Goal: Check status: Check status

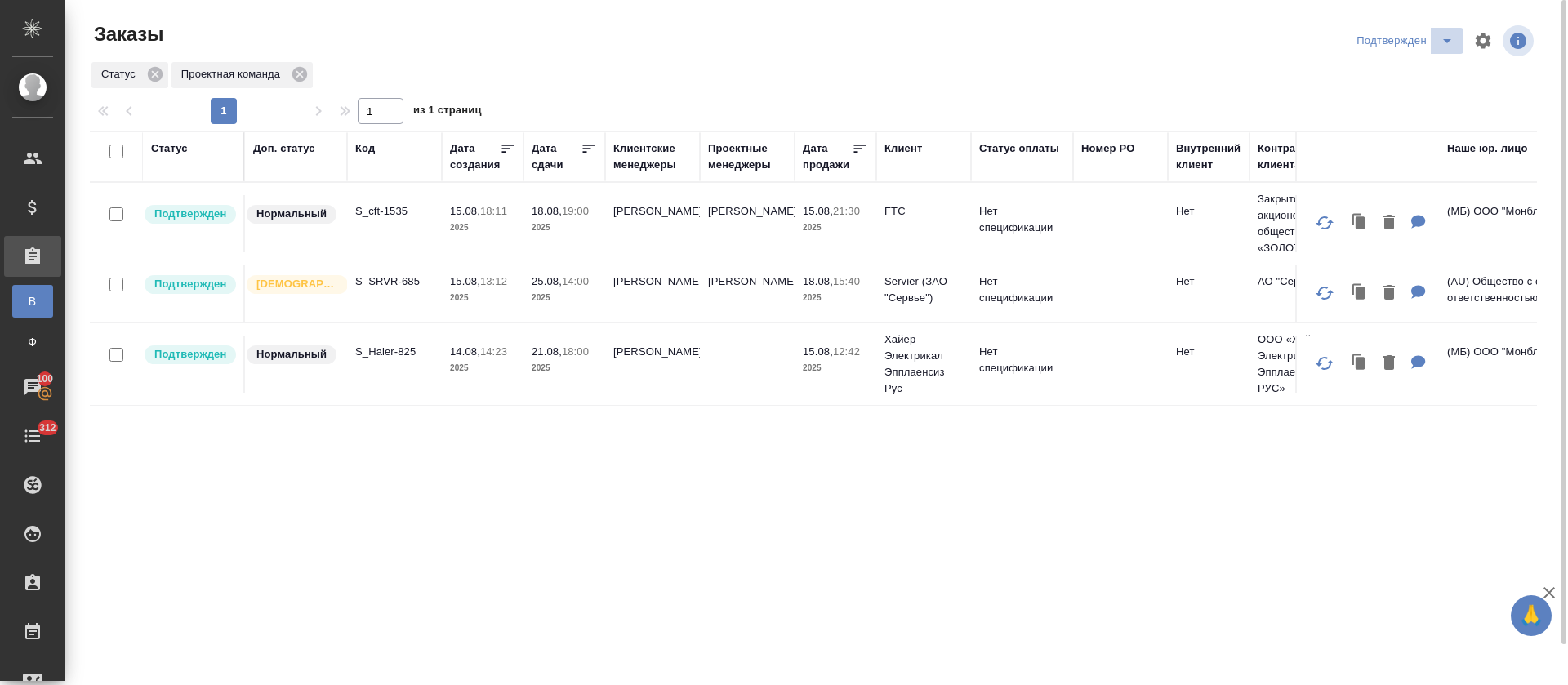
click at [1439, 43] on icon "split button" at bounding box center [1447, 41] width 20 height 20
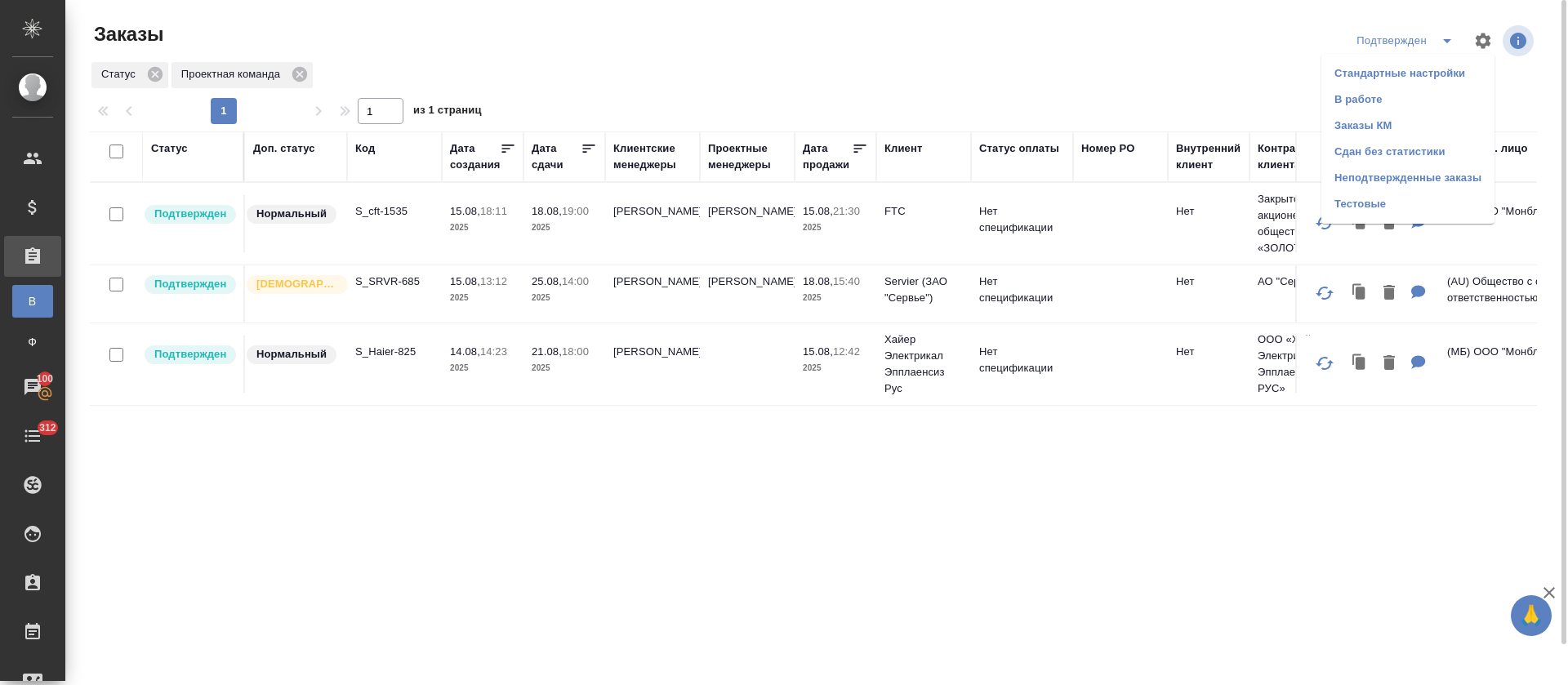
click at [1419, 106] on li "В работе" at bounding box center [1408, 99] width 173 height 26
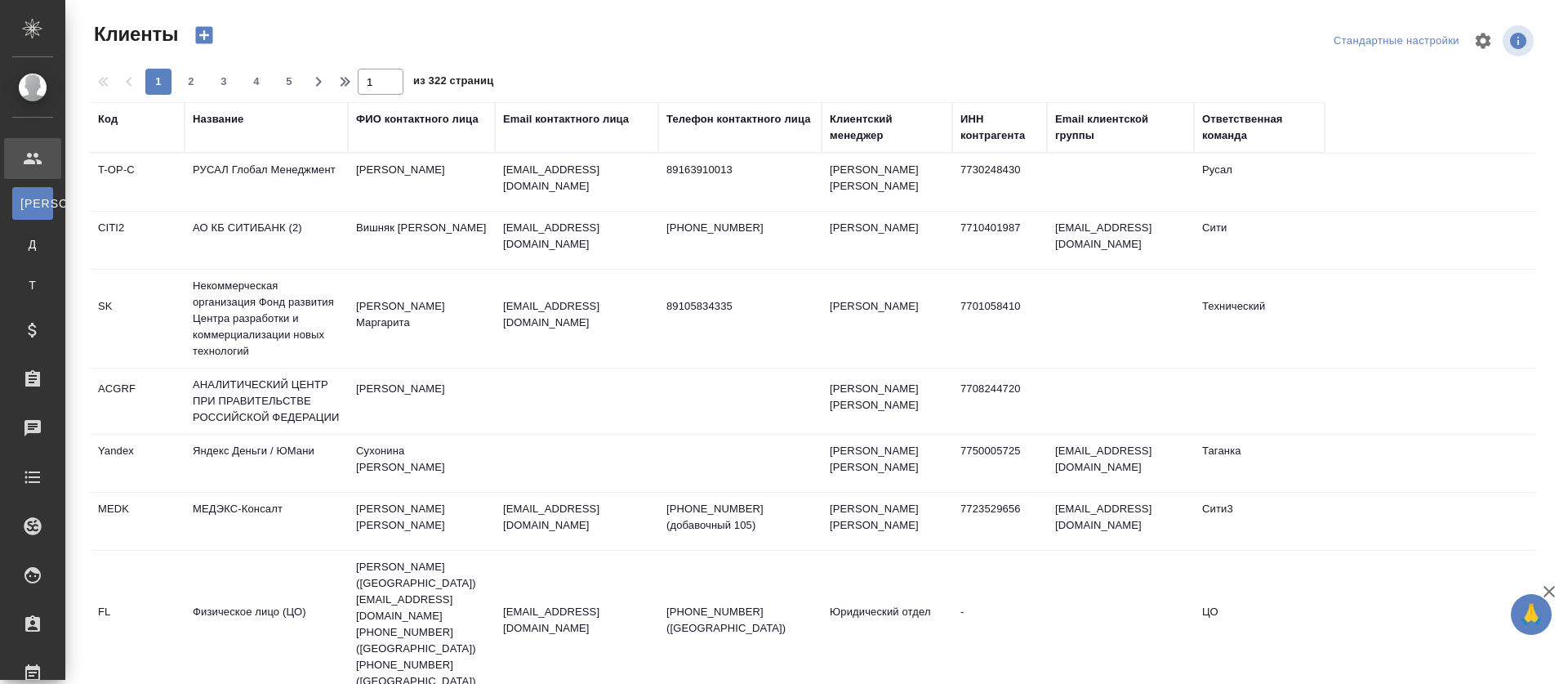
select select "RU"
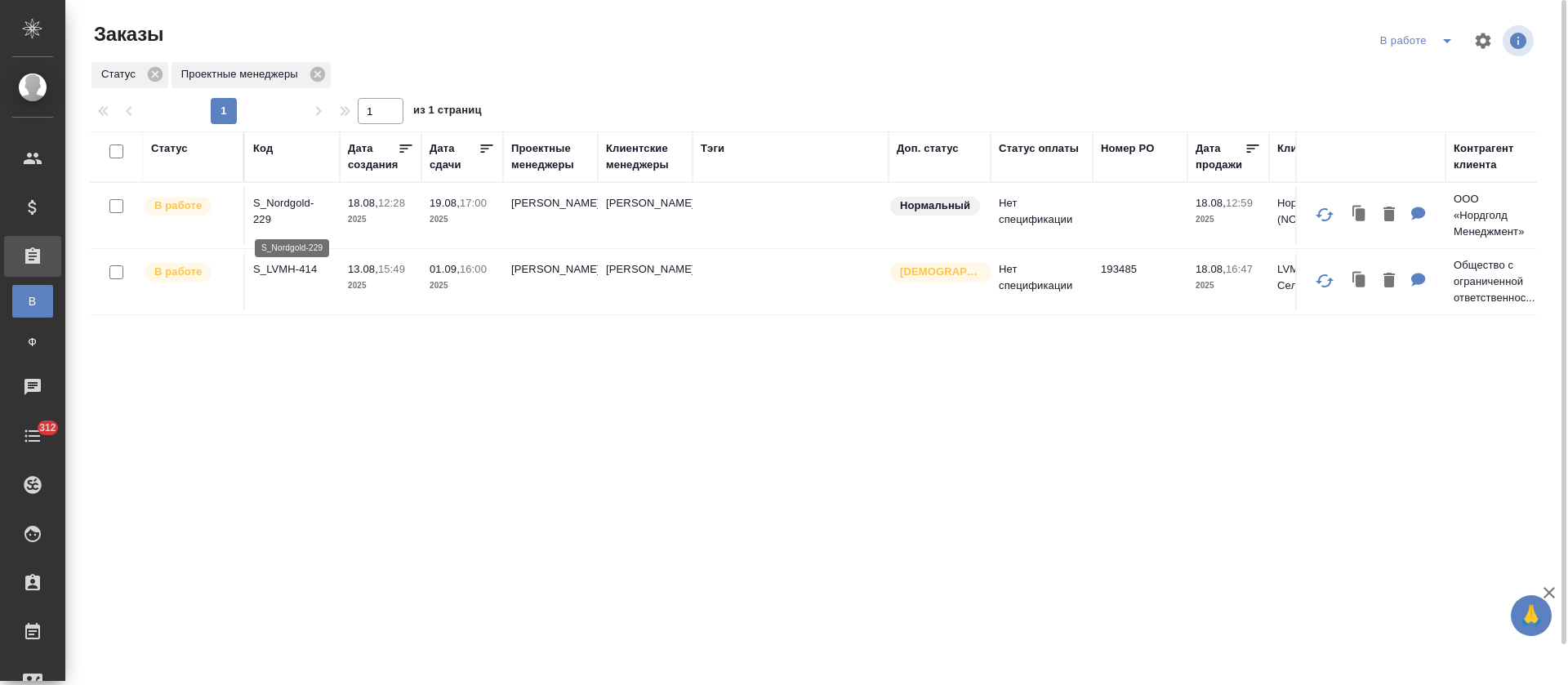
click at [292, 202] on p "S_Nordgold-229" at bounding box center [292, 212] width 79 height 33
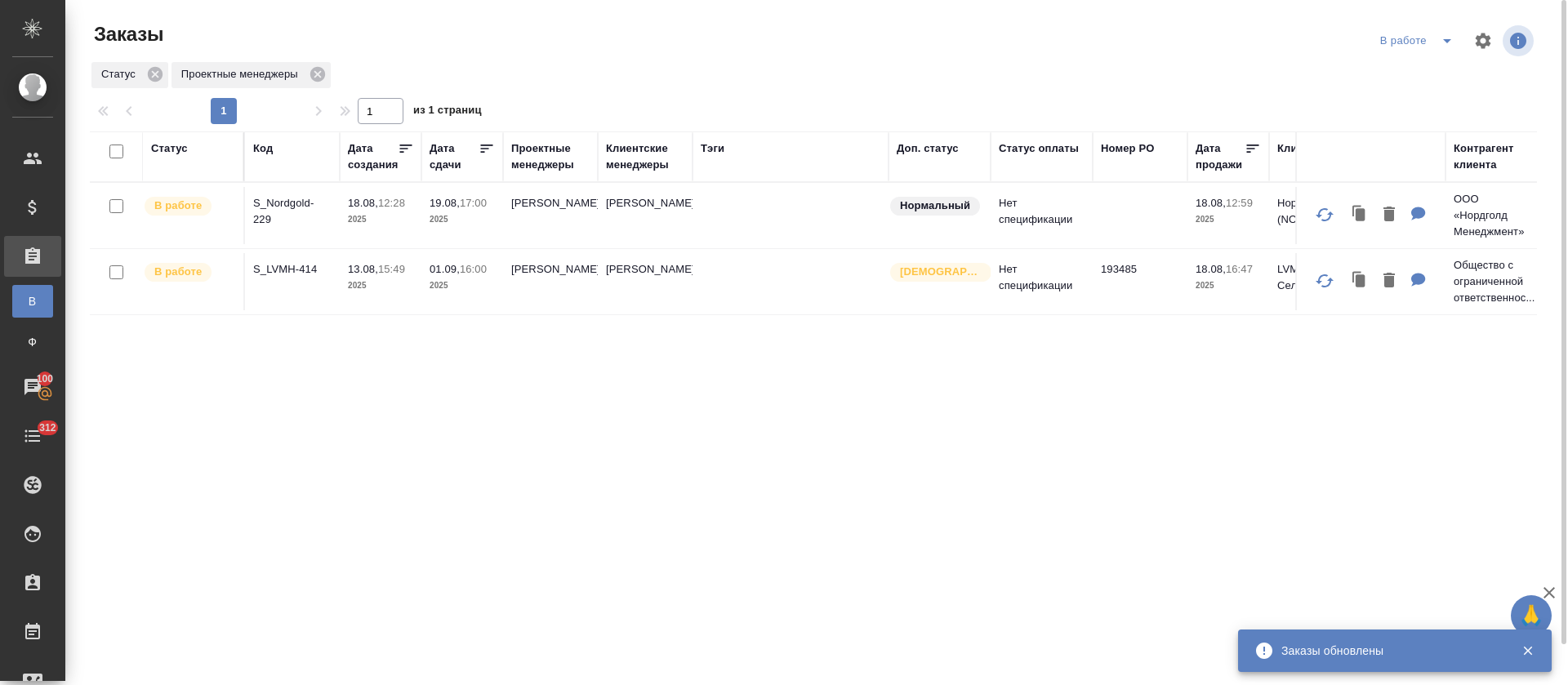
click at [1444, 42] on icon "split button" at bounding box center [1447, 41] width 20 height 20
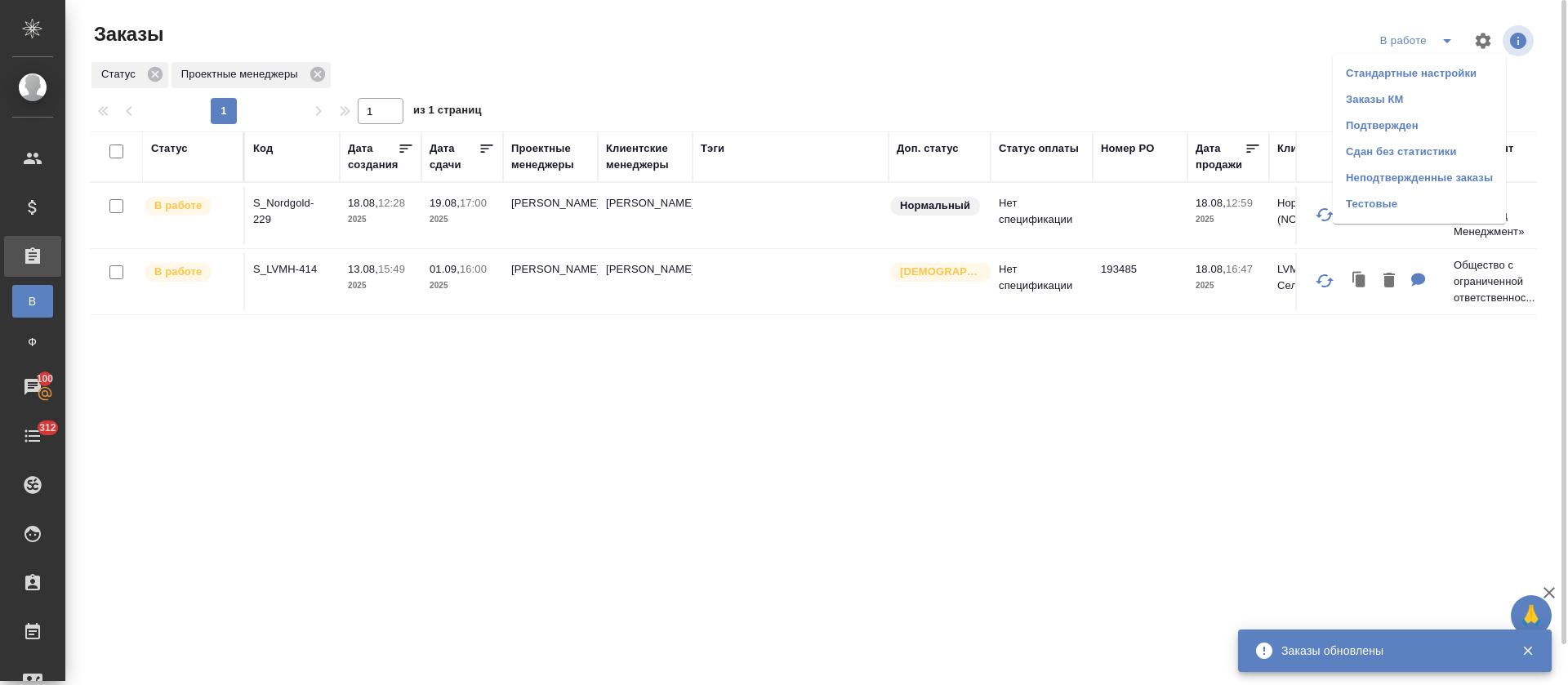
click at [1430, 134] on li "Подтвержден" at bounding box center [1419, 125] width 173 height 26
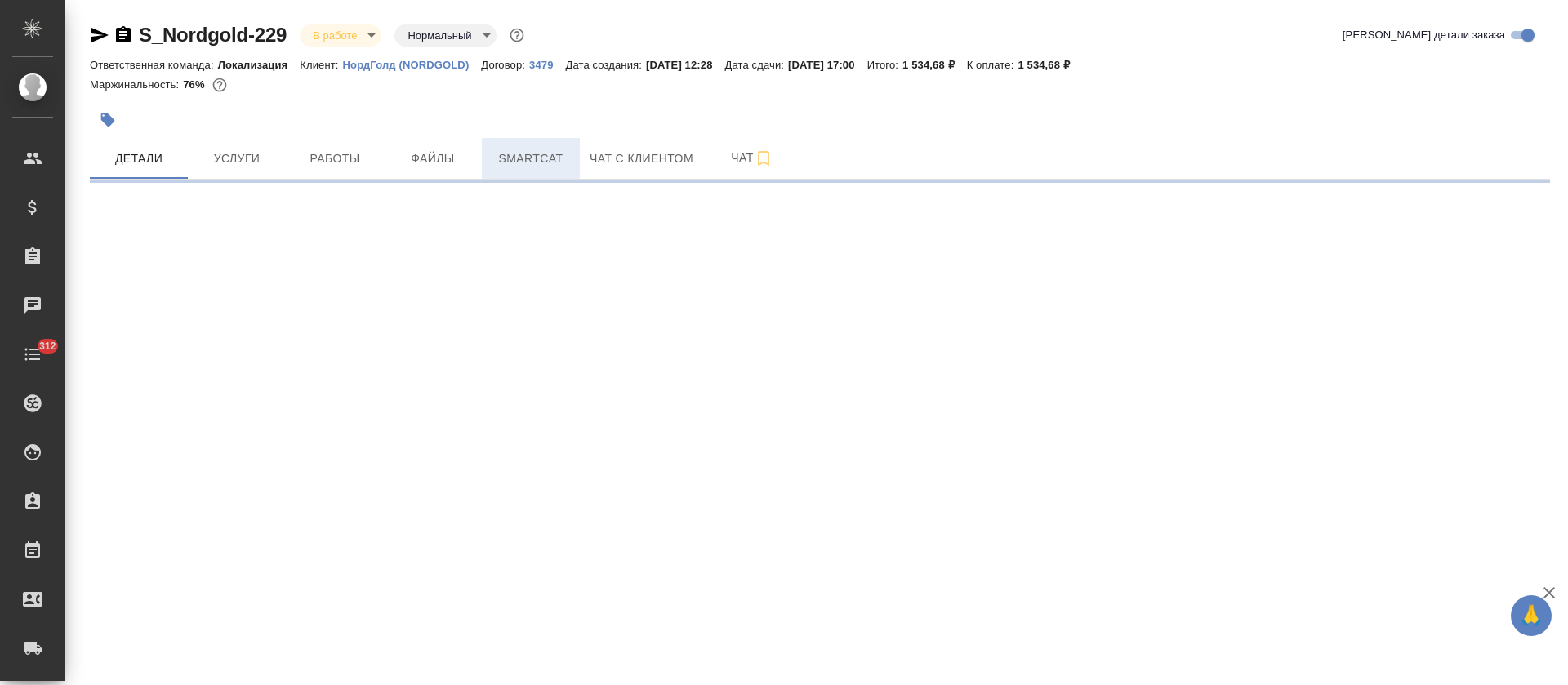
select select "RU"
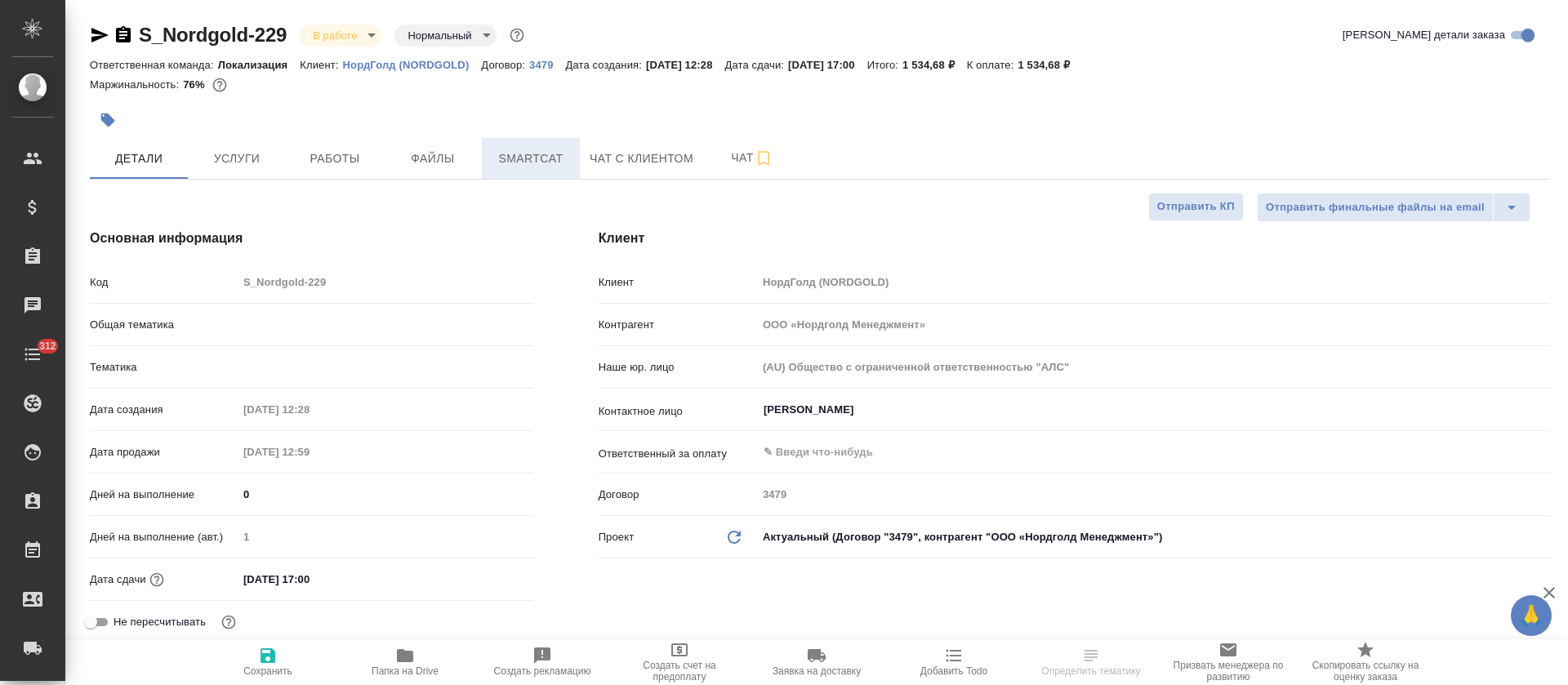
type textarea "x"
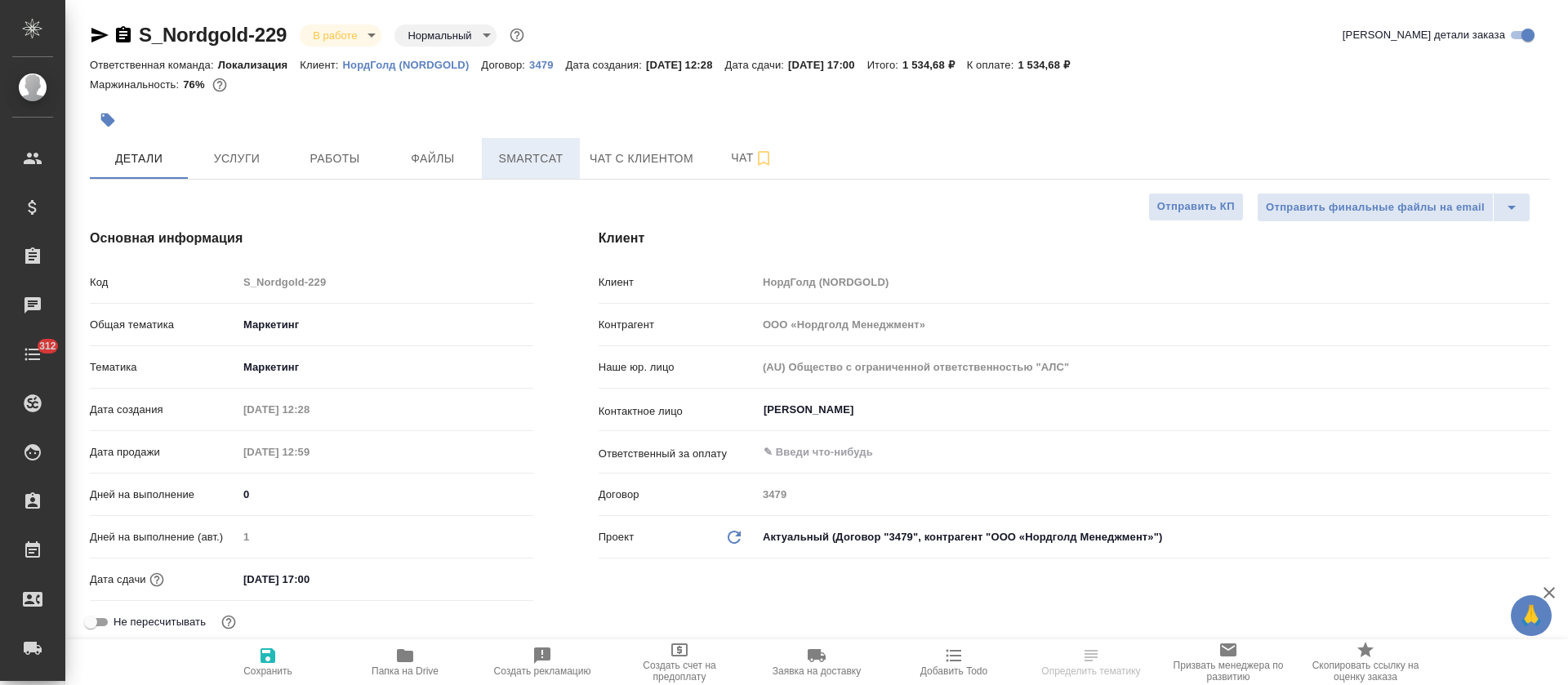
type textarea "x"
click at [542, 155] on span "Smartcat" at bounding box center [530, 159] width 79 height 21
click at [518, 163] on span "Smartcat" at bounding box center [530, 159] width 79 height 21
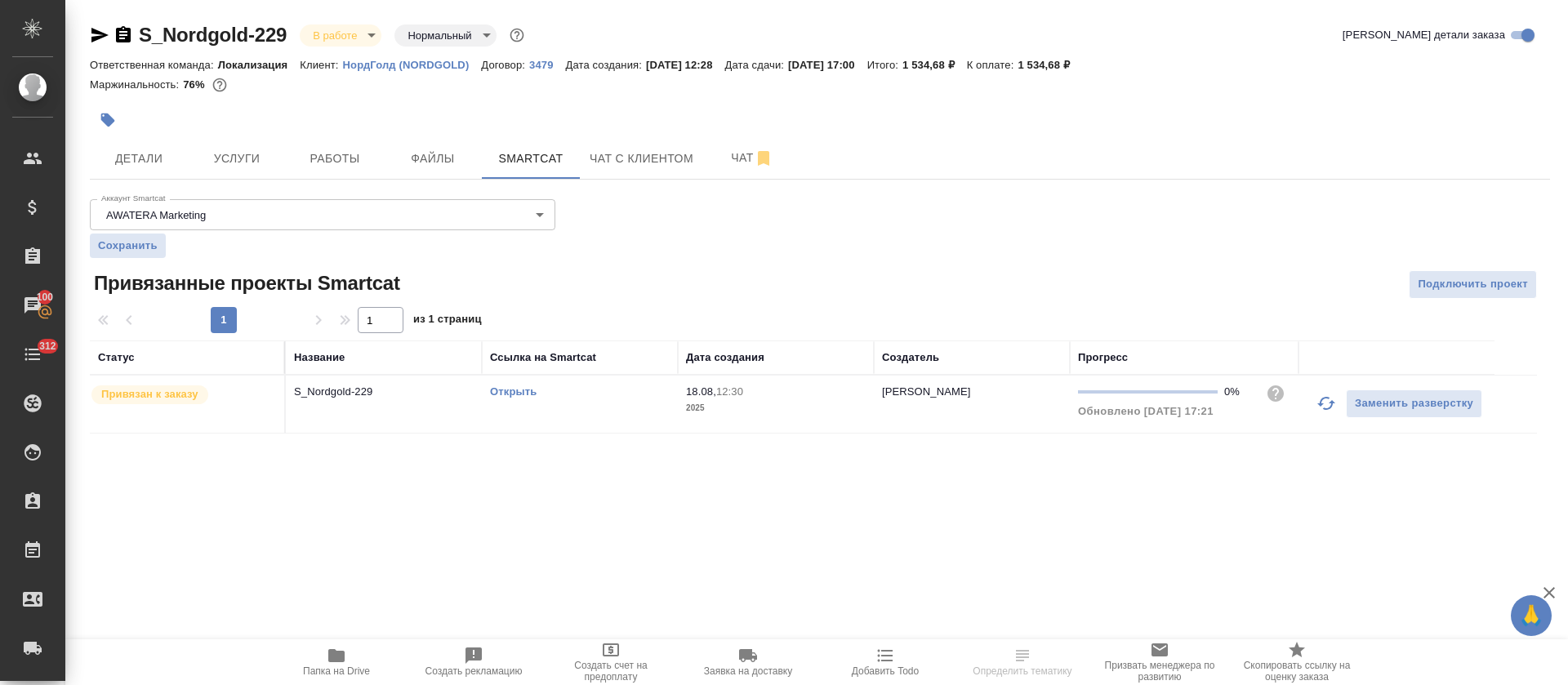
click at [1320, 407] on icon "button" at bounding box center [1326, 403] width 20 height 20
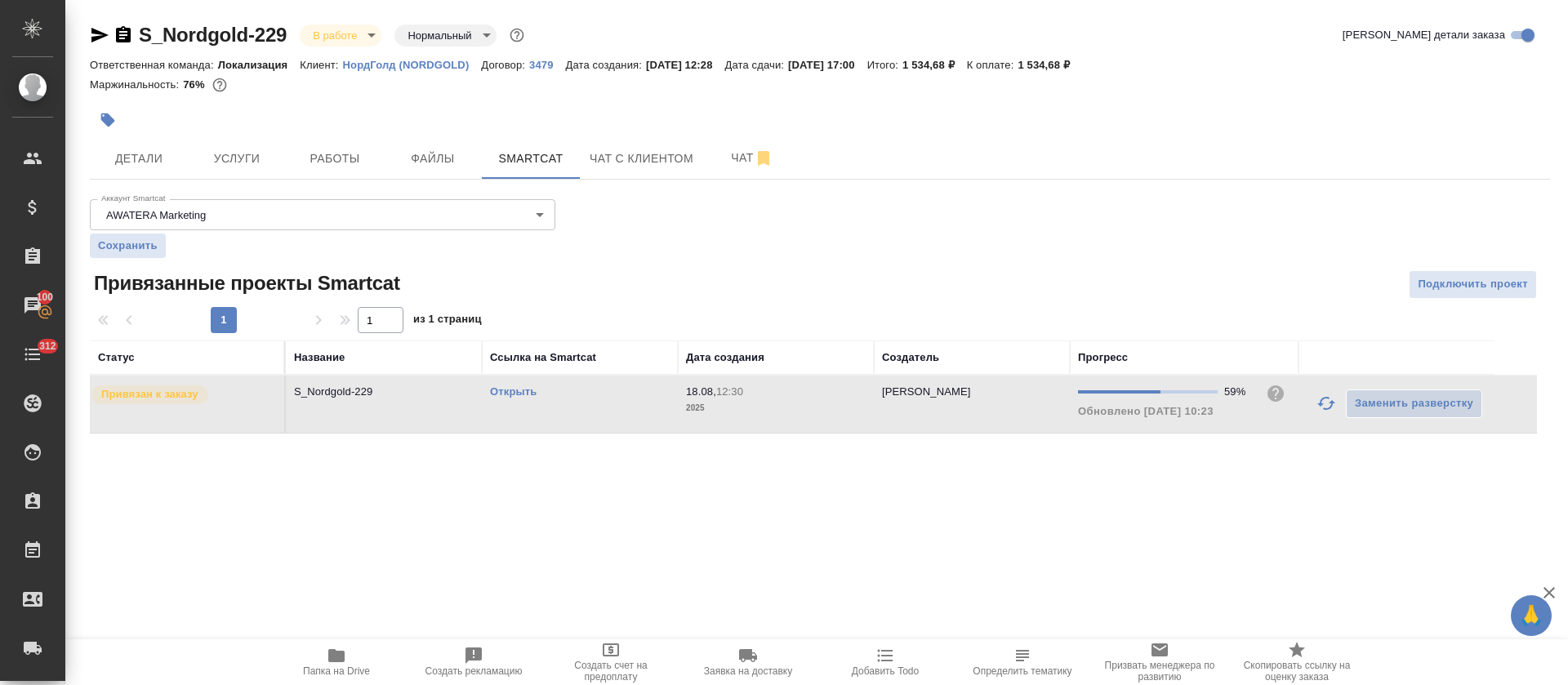
click at [1325, 410] on icon "button" at bounding box center [1326, 403] width 20 height 20
